Goal: Transaction & Acquisition: Purchase product/service

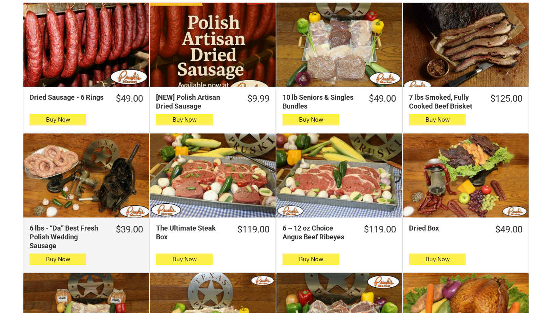
scroll to position [337, 0]
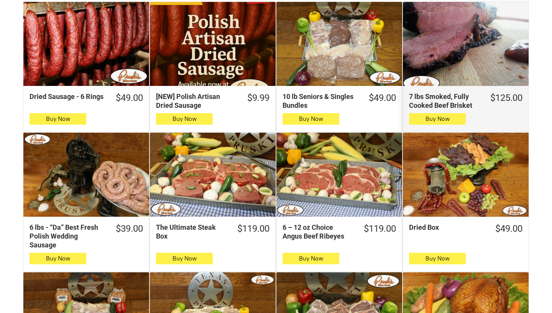
click at [430, 63] on div "7 lbs Smoked, Fully Cooked Beef Brisket" at bounding box center [466, 44] width 126 height 84
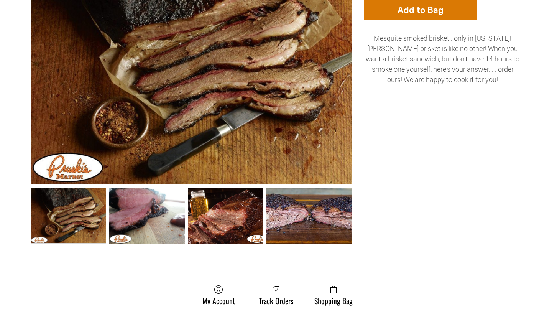
scroll to position [355, 0]
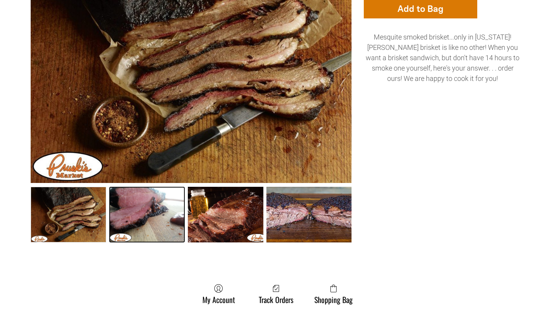
click at [155, 219] on link "7 lbs Smoked, Fully Cooked Beef Brisket 1" at bounding box center [147, 215] width 76 height 56
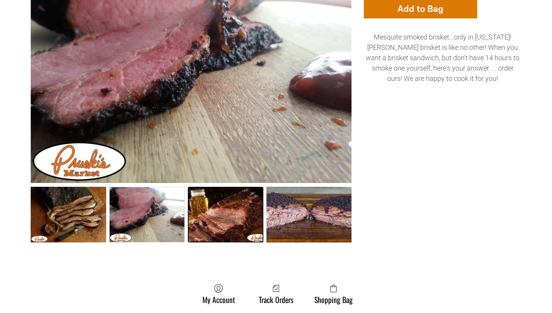
click at [218, 223] on link "7 lbs Smoked, Fully Cooked Beef Brisket 2" at bounding box center [226, 215] width 76 height 56
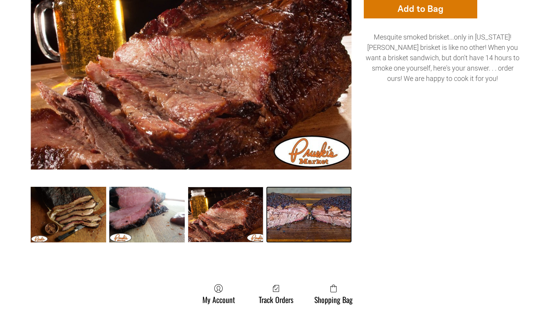
click at [292, 227] on link "7 lbs Smoked, Fully Cooked Beef Brisket 3" at bounding box center [310, 215] width 86 height 56
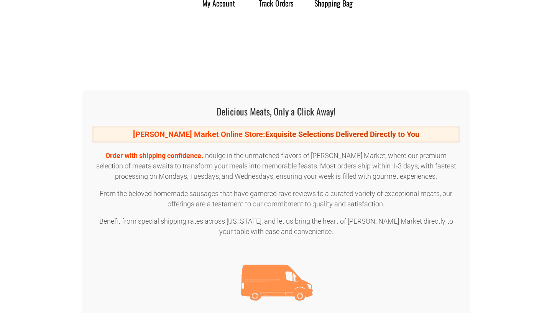
scroll to position [654, 0]
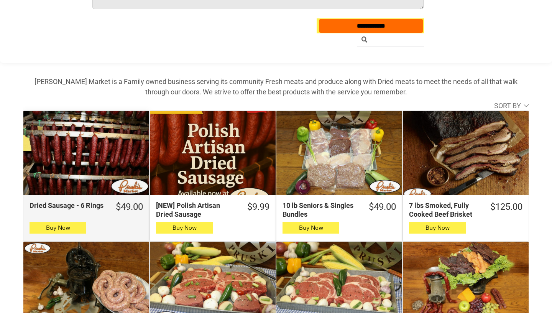
scroll to position [229, 0]
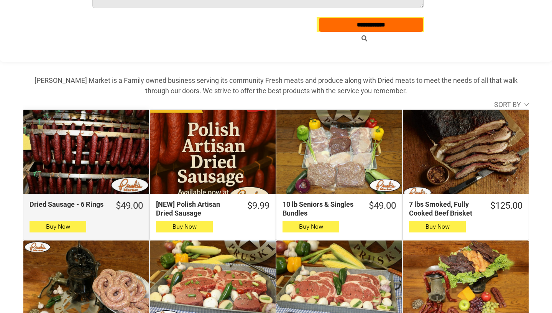
click at [87, 174] on div "Dried Sausage - 6 Rings" at bounding box center [86, 152] width 126 height 84
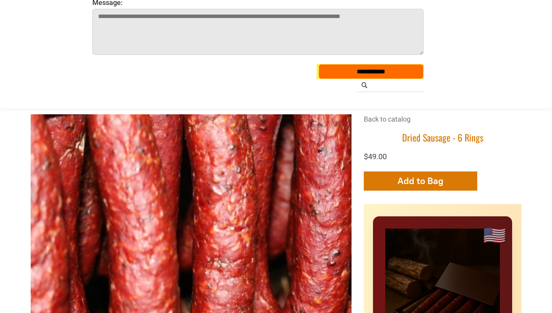
scroll to position [182, 0]
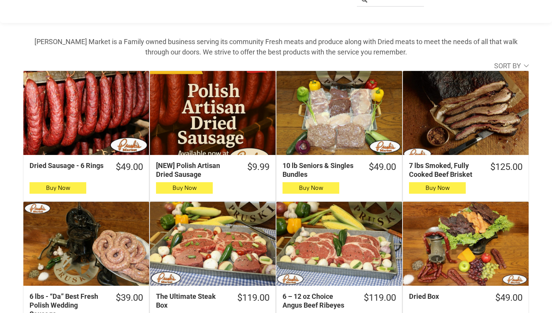
scroll to position [269, 0]
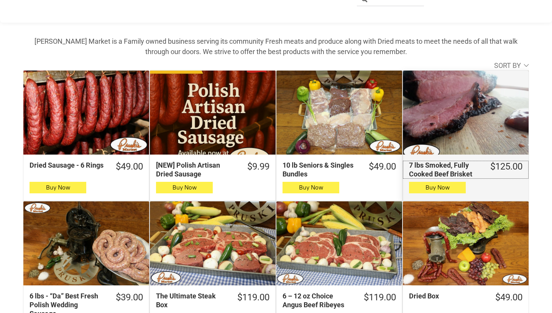
click at [431, 165] on div "7 lbs Smoked, Fully Cooked Beef Brisket" at bounding box center [444, 170] width 70 height 18
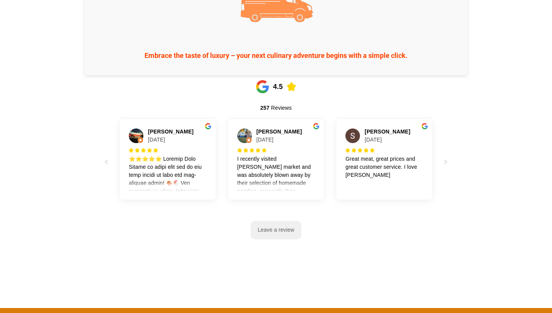
scroll to position [934, 0]
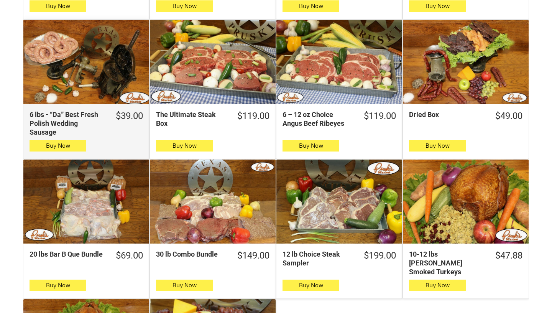
scroll to position [451, 0]
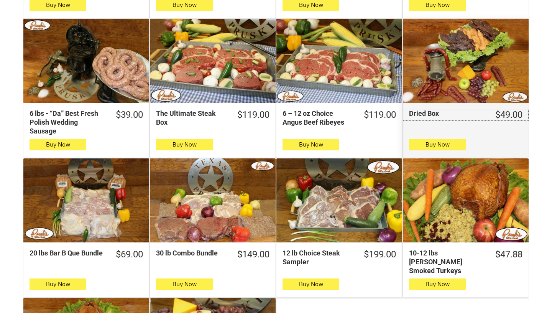
click at [414, 117] on div "Dried Box" at bounding box center [446, 113] width 75 height 9
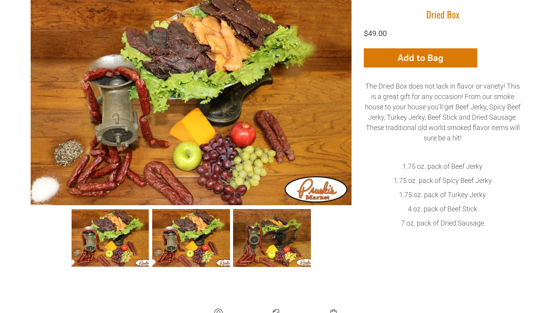
scroll to position [308, 0]
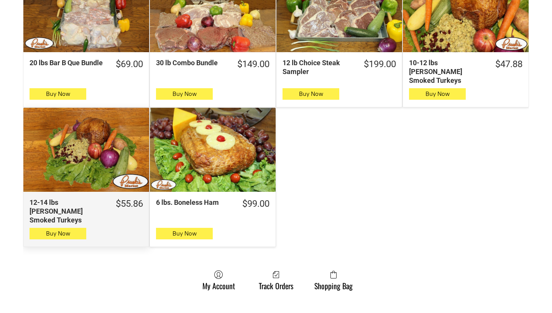
scroll to position [642, 0]
